Goal: Find specific page/section: Find specific page/section

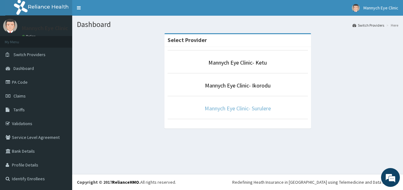
click at [228, 109] on link "Mannych Eye Clinic- Surulere" at bounding box center [238, 108] width 66 height 7
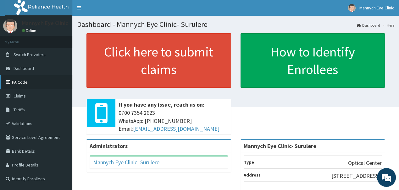
click at [18, 82] on link "PA Code" at bounding box center [36, 82] width 72 height 14
